Goal: Ask a question

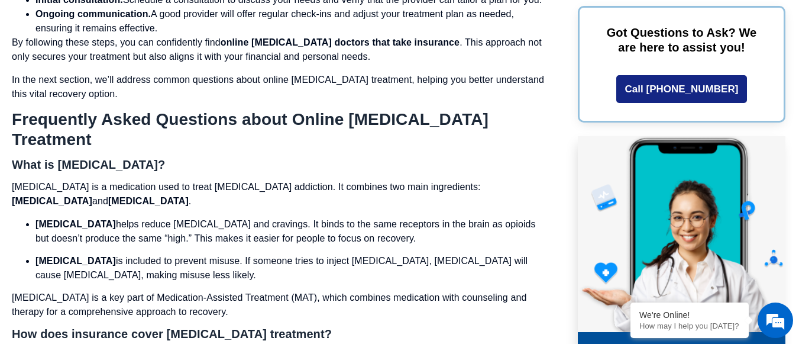
scroll to position [3666, 0]
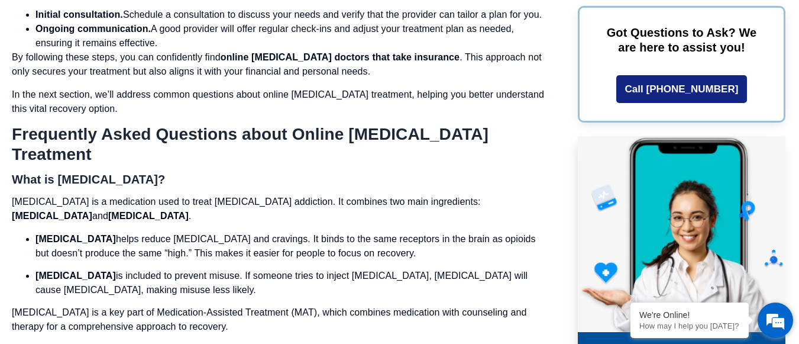
click at [768, 313] on em at bounding box center [775, 320] width 32 height 32
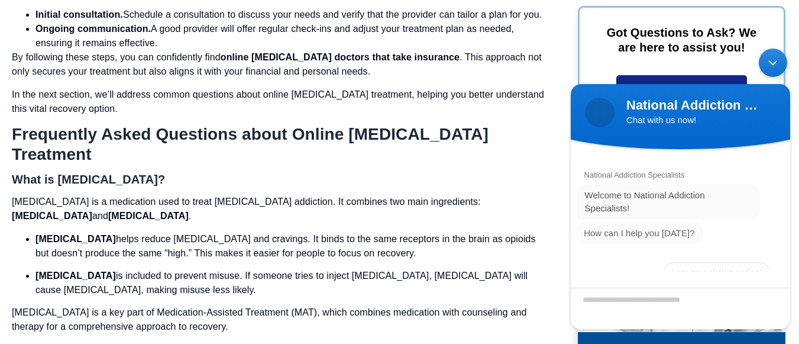
scroll to position [47, 0]
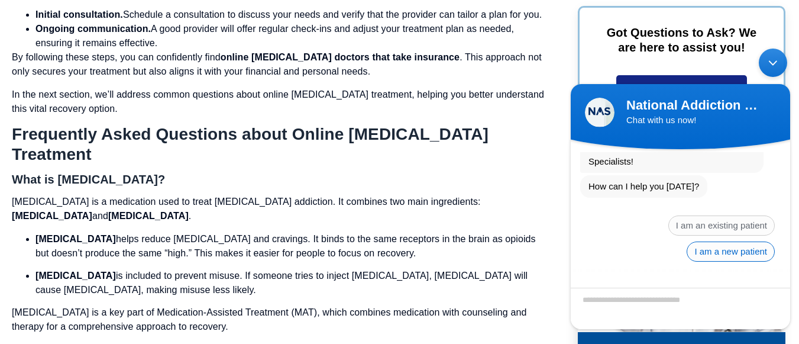
click at [760, 254] on span "I am a new patient" at bounding box center [731, 251] width 88 height 20
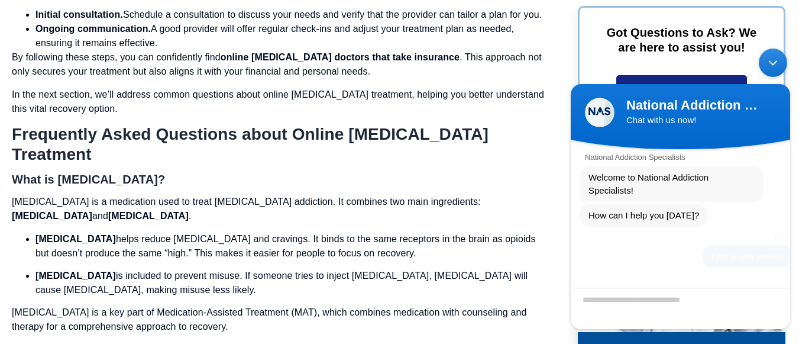
scroll to position [59, 0]
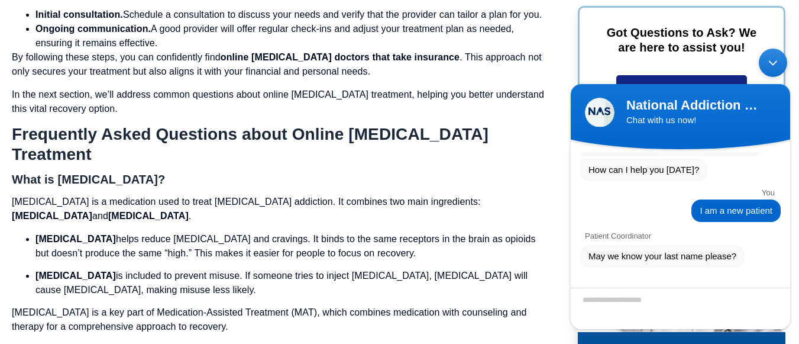
click at [690, 300] on textarea "Enter your last name" at bounding box center [680, 307] width 219 height 41
type textarea "***"
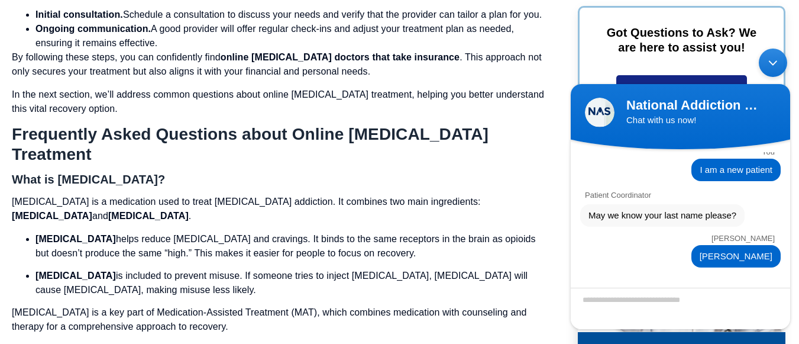
scroll to position [171, 0]
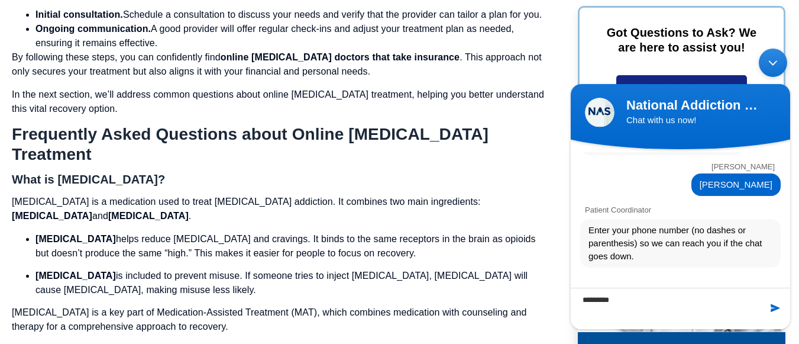
type textarea "**********"
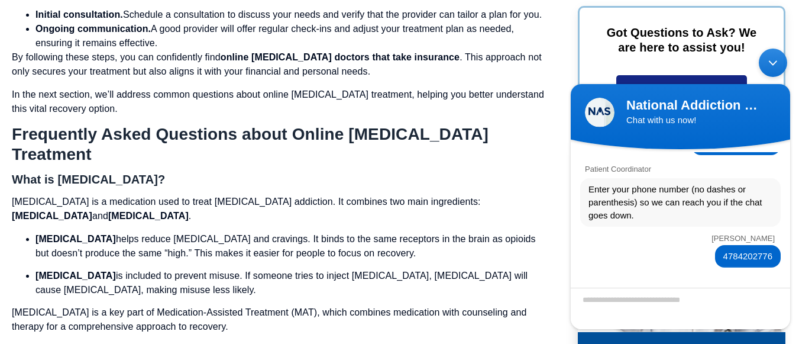
scroll to position [257, 0]
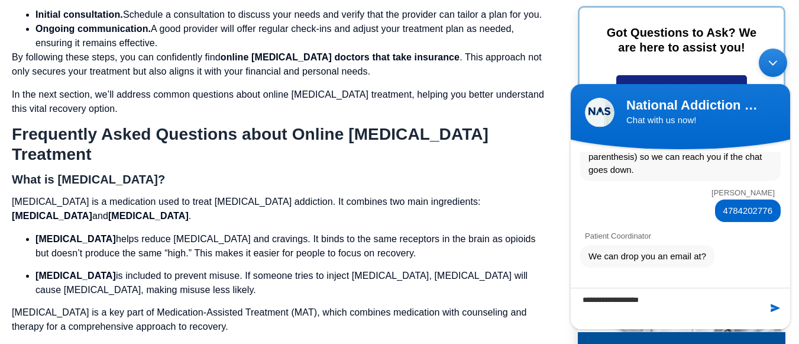
type textarea "**********"
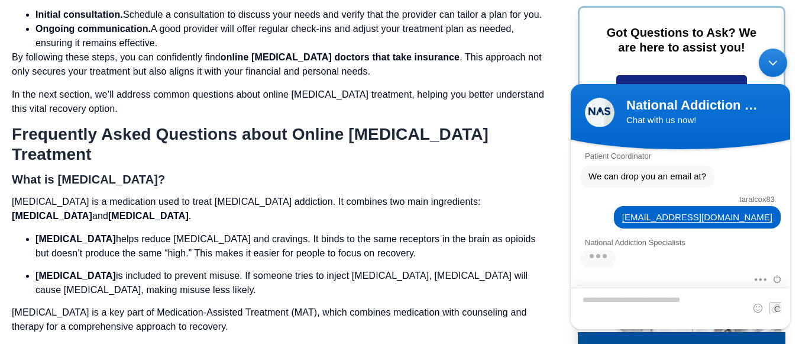
scroll to position [477, 0]
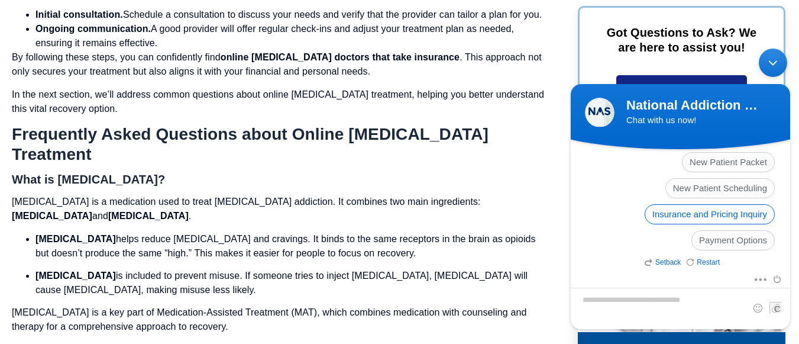
click at [711, 212] on span "Insurance and Pricing Inquiry" at bounding box center [710, 214] width 130 height 20
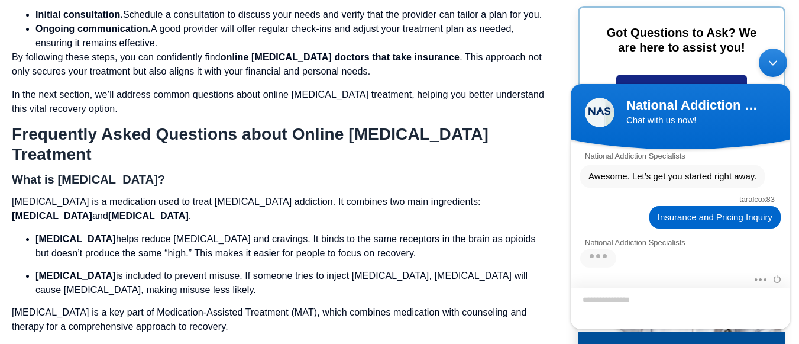
scroll to position [537, 0]
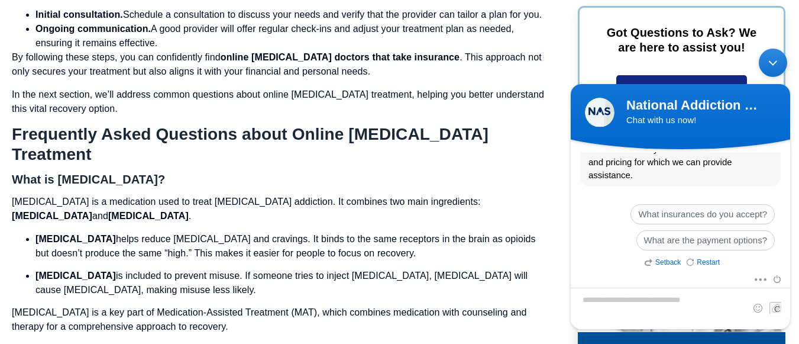
click at [711, 212] on span "What insurances do you accept?" at bounding box center [702, 214] width 144 height 20
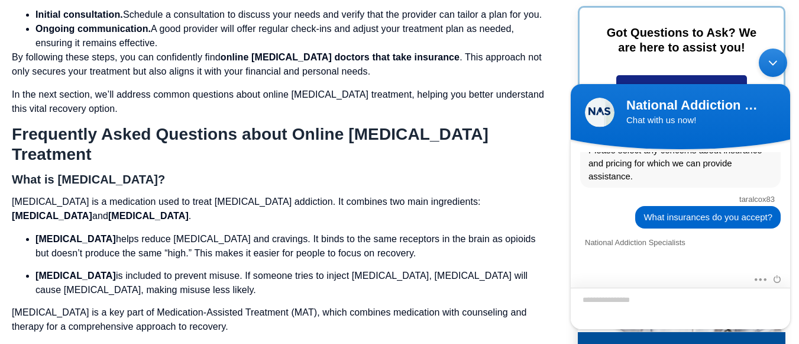
scroll to position [835, 0]
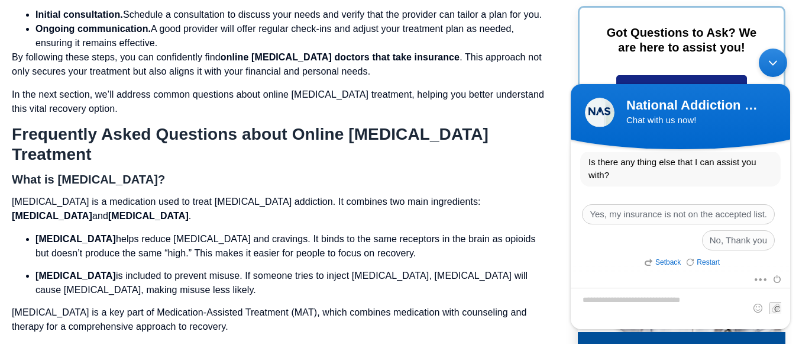
click at [668, 260] on em "Setback" at bounding box center [663, 262] width 36 height 8
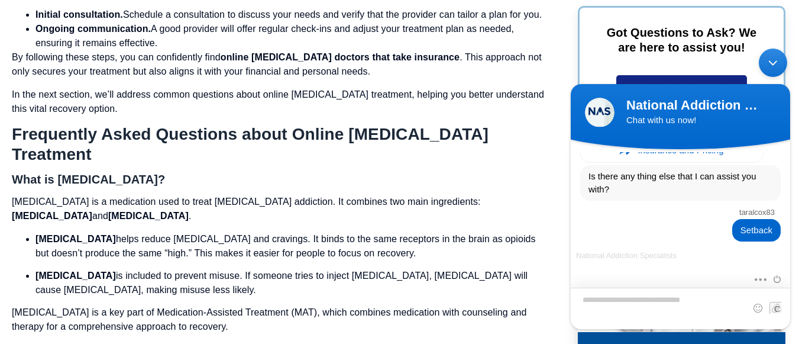
scroll to position [934, 0]
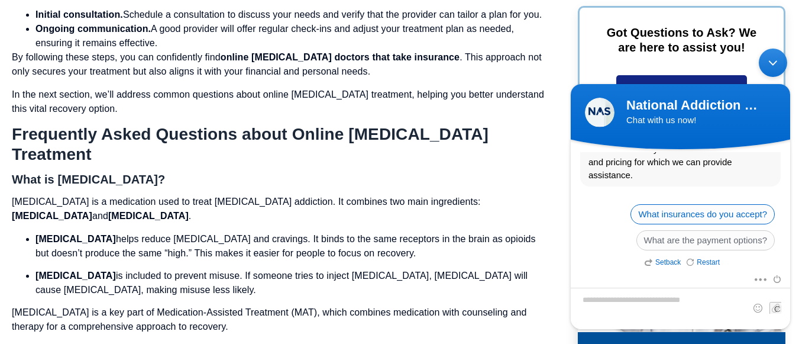
click at [685, 212] on span "What insurances do you accept?" at bounding box center [702, 214] width 144 height 20
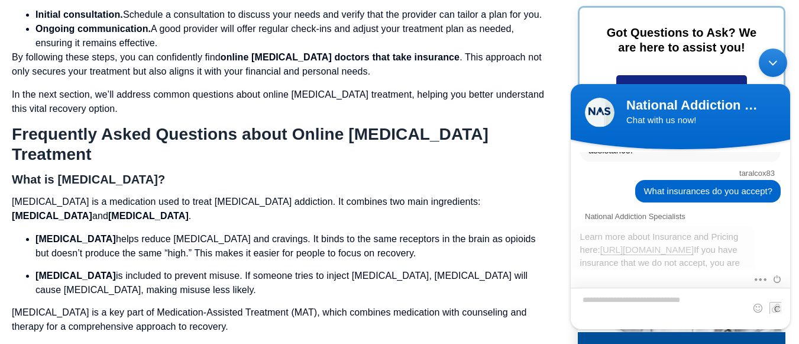
scroll to position [1232, 0]
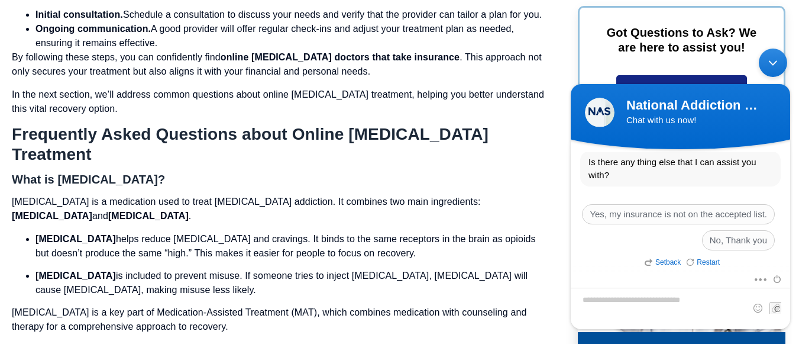
click at [661, 260] on em "Setback" at bounding box center [663, 262] width 36 height 8
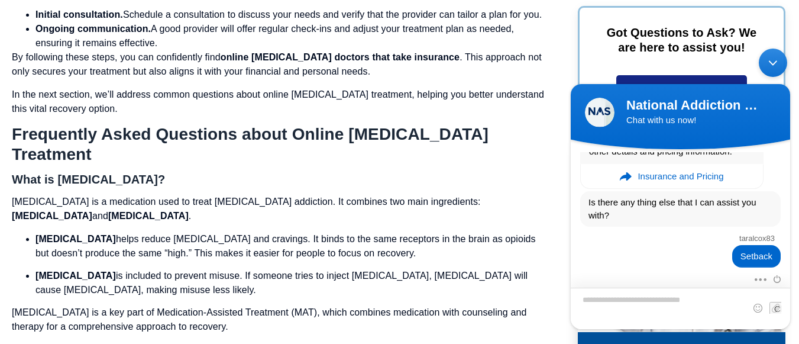
scroll to position [1332, 0]
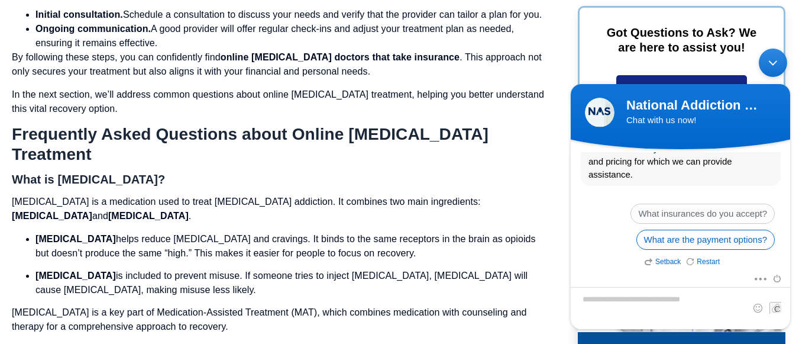
click at [698, 237] on span "What are the payment options?" at bounding box center [705, 239] width 138 height 20
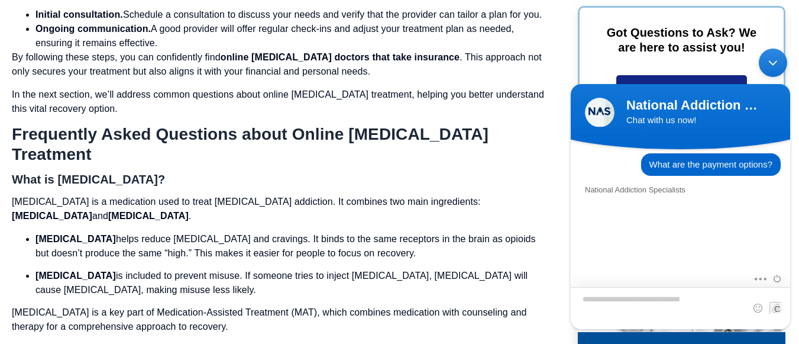
scroll to position [1419, 0]
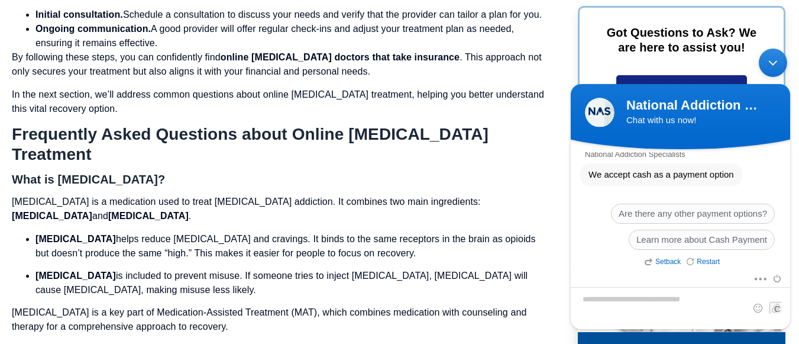
click at [699, 235] on span "Learn more about Cash Payment" at bounding box center [702, 239] width 146 height 20
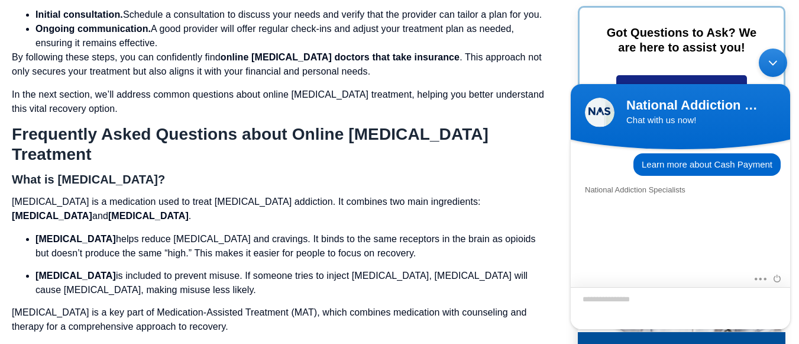
scroll to position [1659, 0]
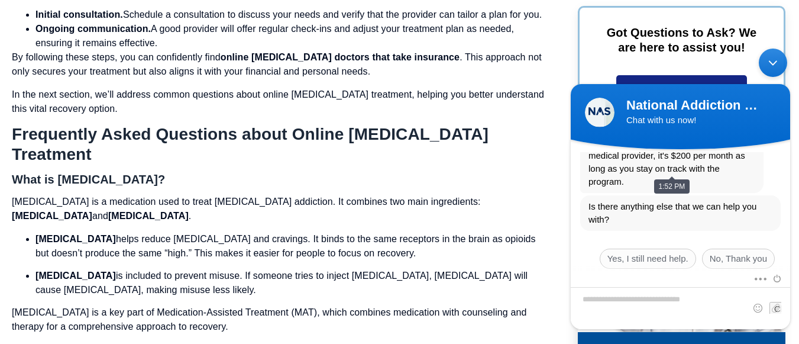
drag, startPoint x: 760, startPoint y: 193, endPoint x: 751, endPoint y: 156, distance: 38.4
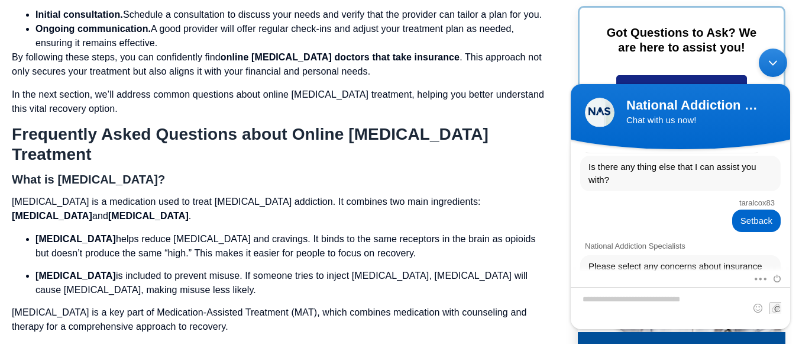
scroll to position [1162, 0]
click at [698, 153] on em "Insurance and Pricing" at bounding box center [680, 142] width 86 height 24
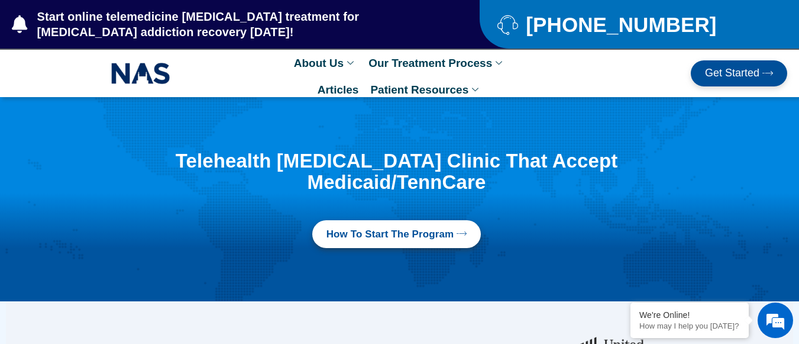
scroll to position [1607, 0]
click at [752, 161] on div "Telehealth [MEDICAL_DATA] Clinic That Accept Medicaid/TennCare How to Start the…" at bounding box center [405, 198] width 708 height 109
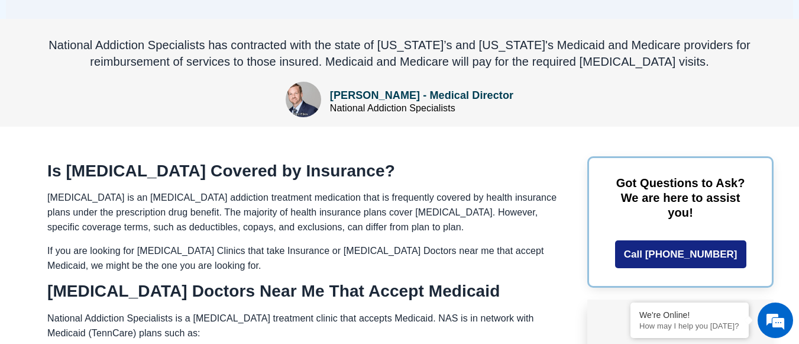
scroll to position [473, 0]
